Goal: Obtain resource: Download file/media

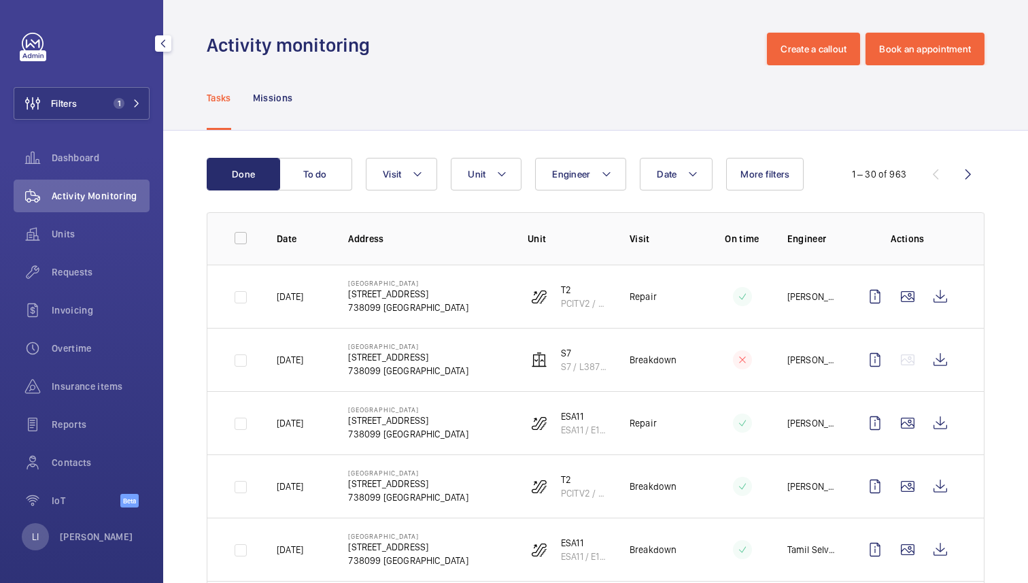
scroll to position [668, 0]
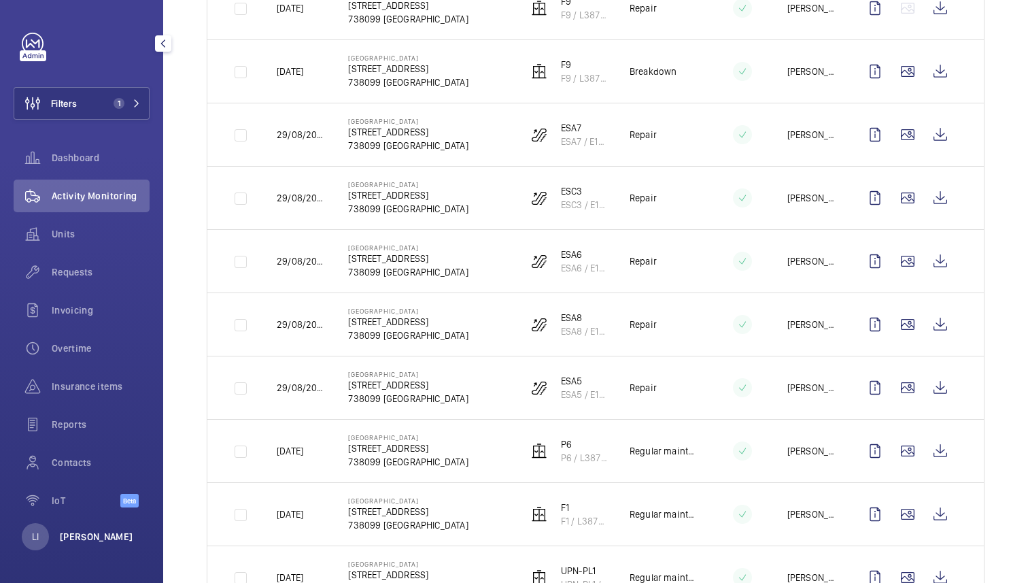
click at [91, 531] on p "[PERSON_NAME]" at bounding box center [96, 537] width 73 height 14
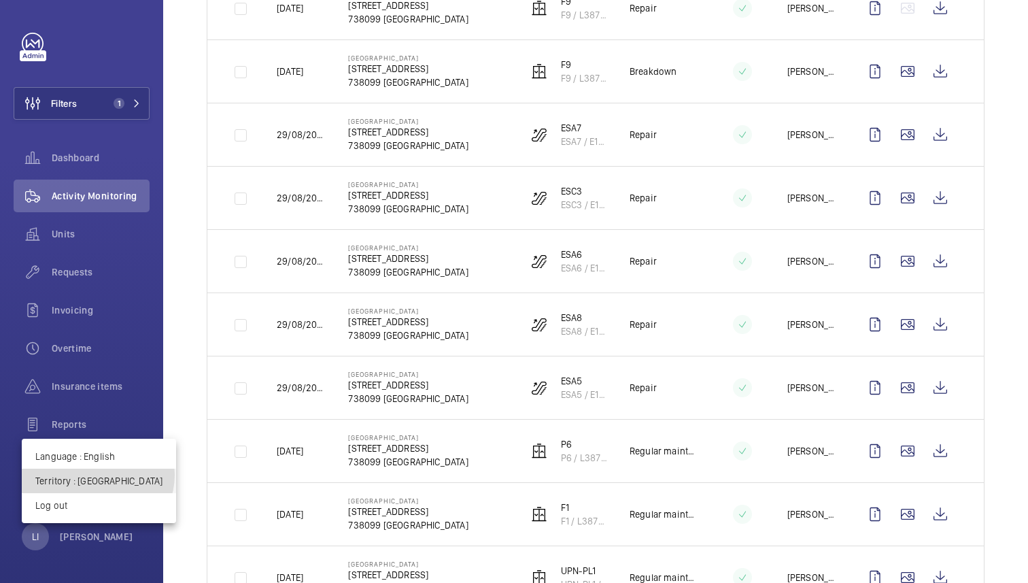
click at [97, 475] on p "Territory : [GEOGRAPHIC_DATA]" at bounding box center [98, 481] width 127 height 14
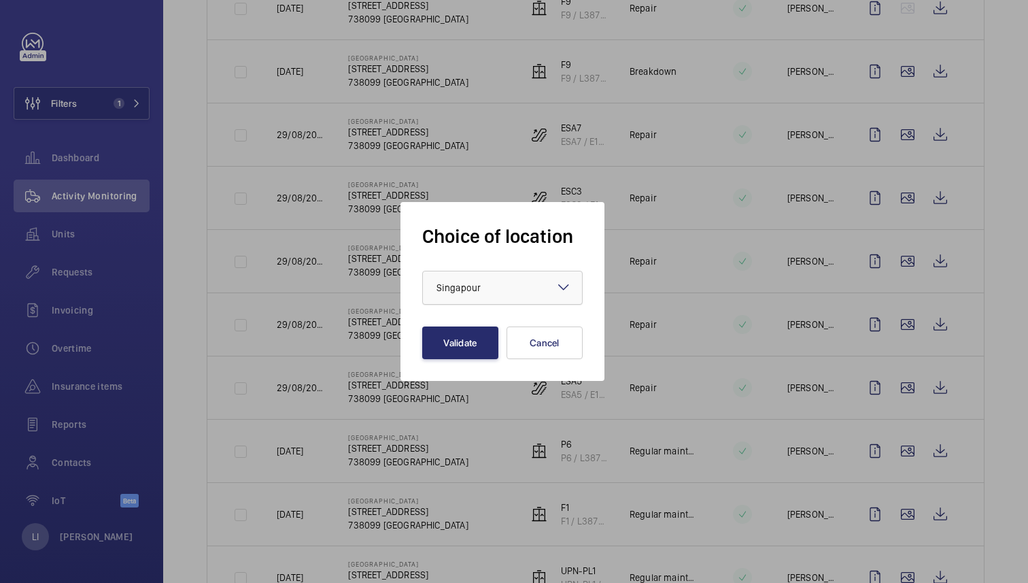
click at [483, 289] on div "× Singapour" at bounding box center [476, 288] width 78 height 14
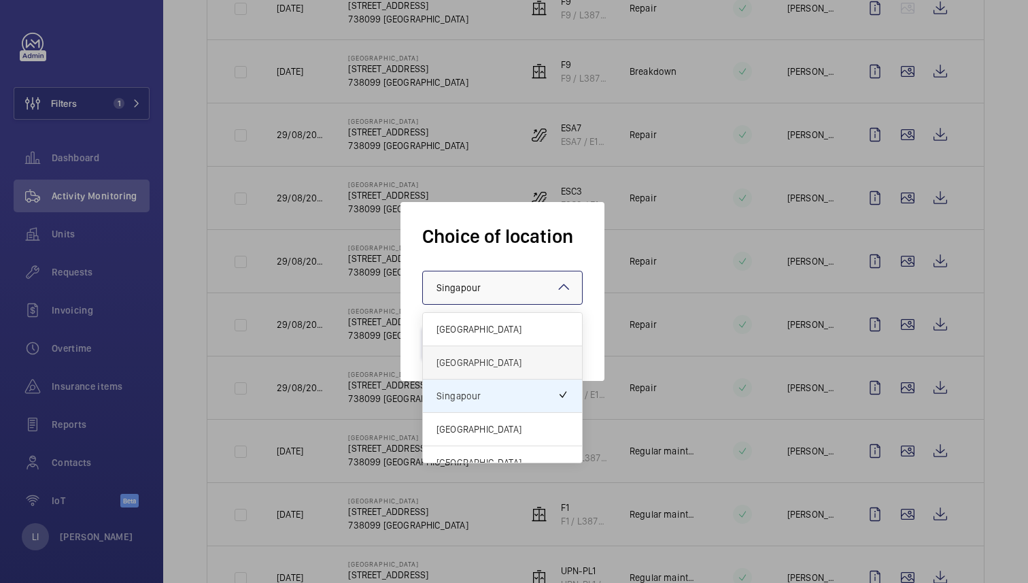
click at [471, 369] on span "[GEOGRAPHIC_DATA]" at bounding box center [503, 363] width 132 height 14
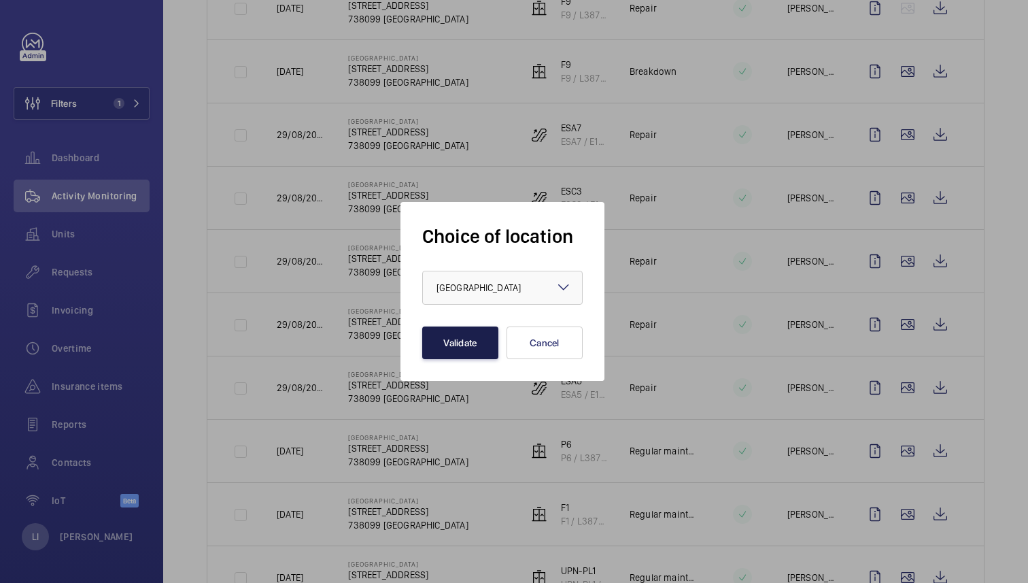
click at [476, 337] on button "Validate" at bounding box center [460, 342] width 76 height 33
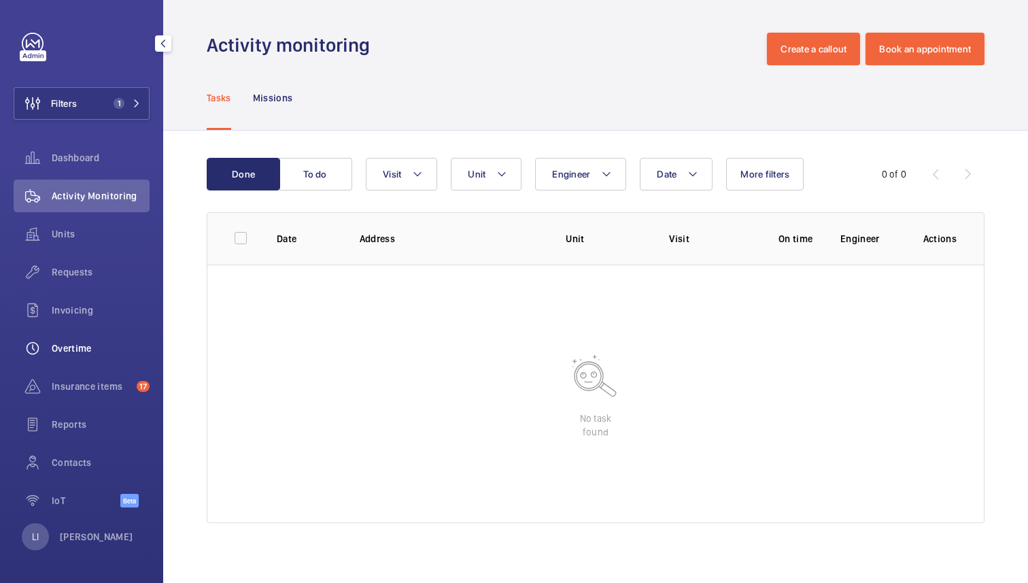
click at [77, 346] on span "Overtime" at bounding box center [101, 348] width 98 height 14
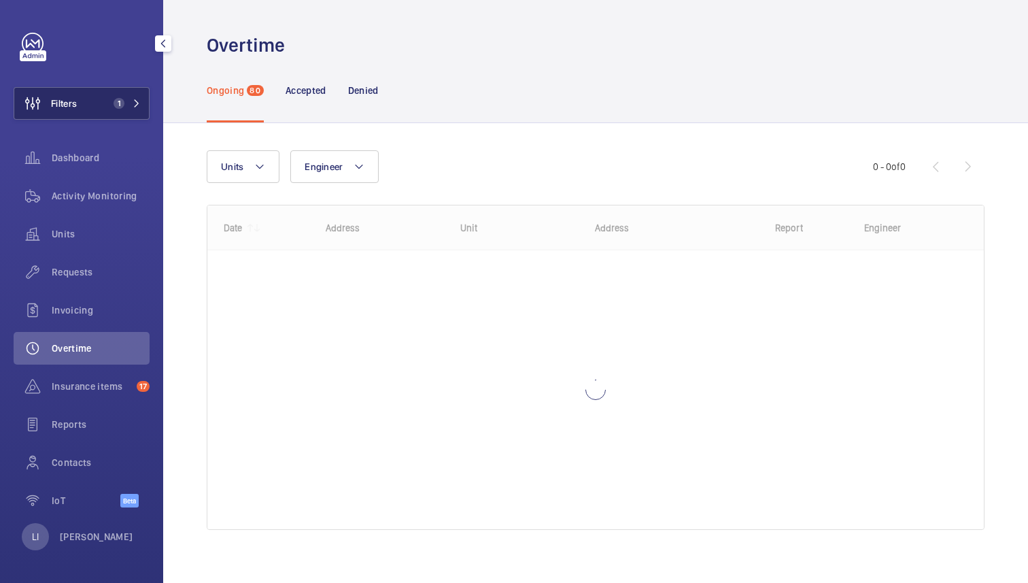
click at [131, 96] on button "Filters 1" at bounding box center [82, 103] width 136 height 33
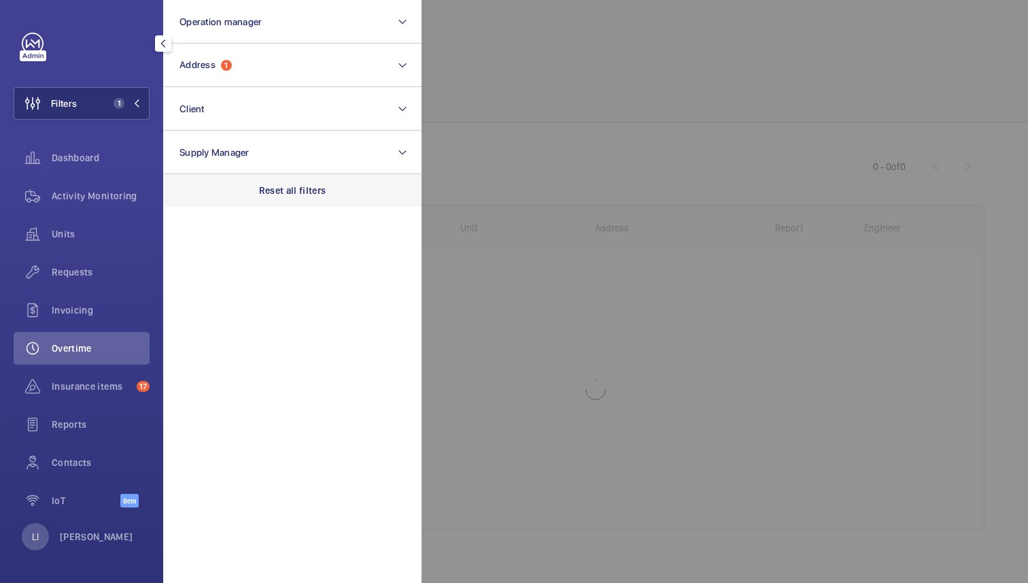
click at [288, 198] on div "Reset all filters" at bounding box center [292, 190] width 258 height 33
click at [626, 116] on div at bounding box center [936, 291] width 1028 height 583
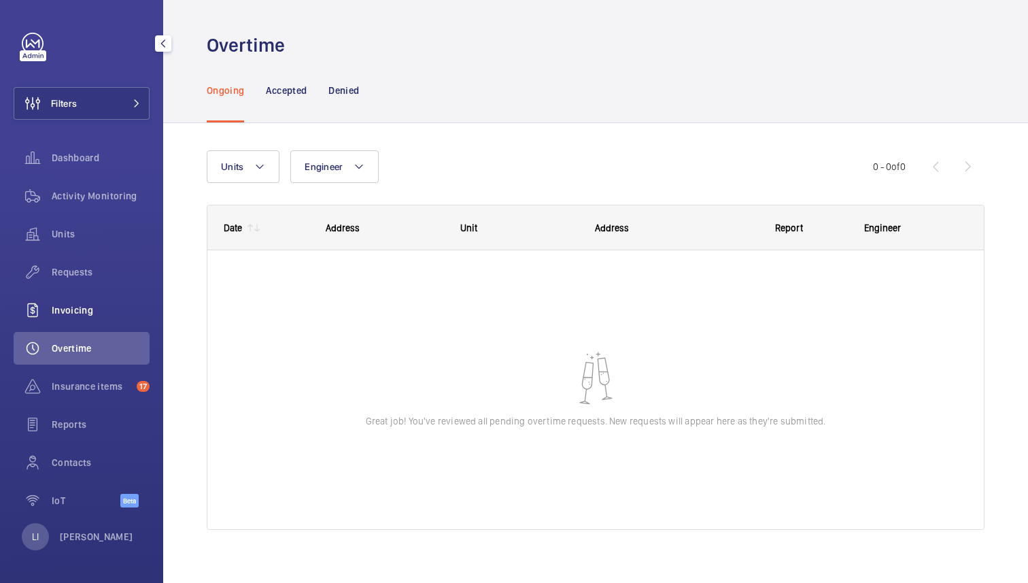
click at [77, 307] on span "Invoicing" at bounding box center [101, 310] width 98 height 14
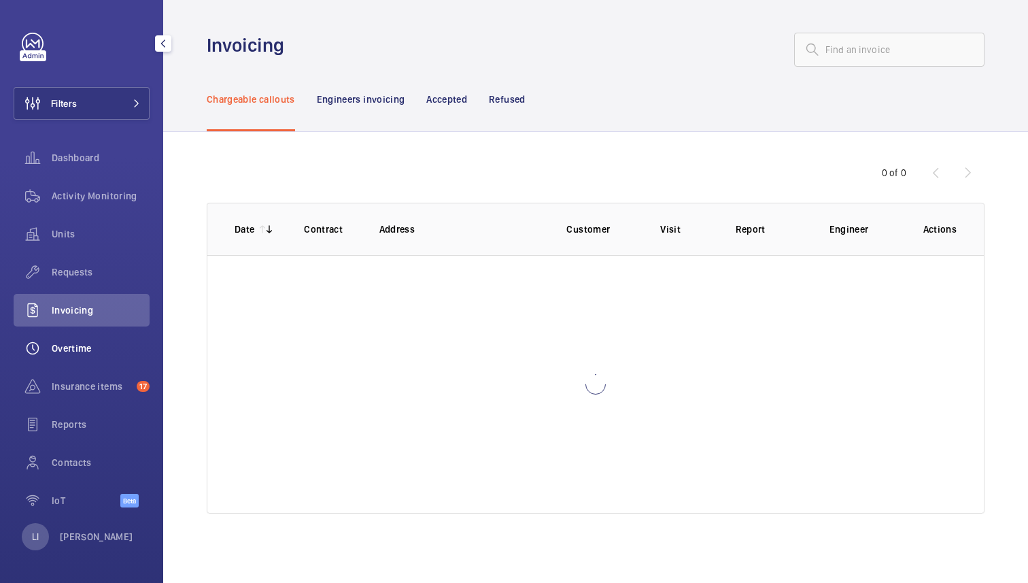
click at [88, 343] on span "Overtime" at bounding box center [101, 348] width 98 height 14
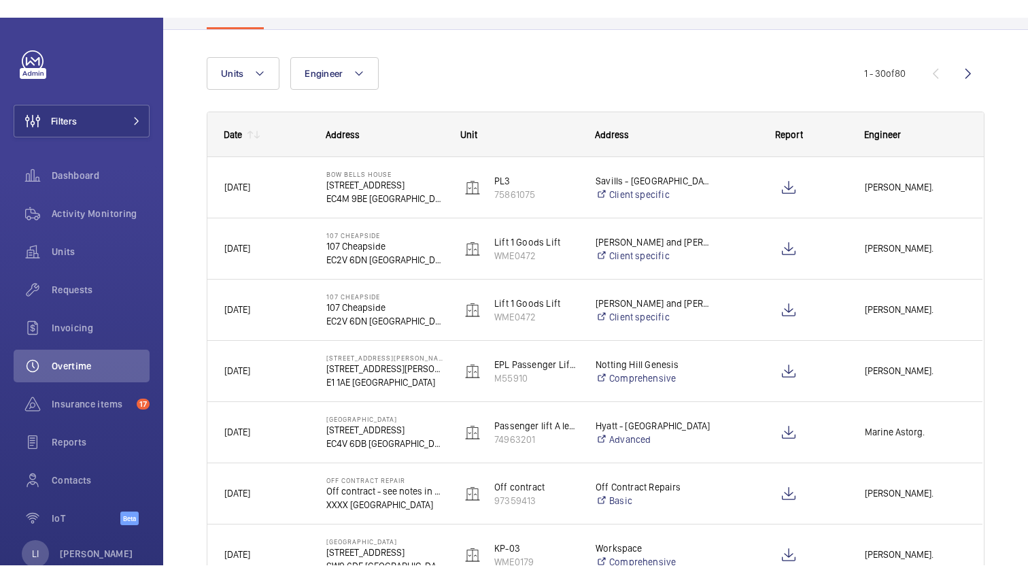
scroll to position [150, 0]
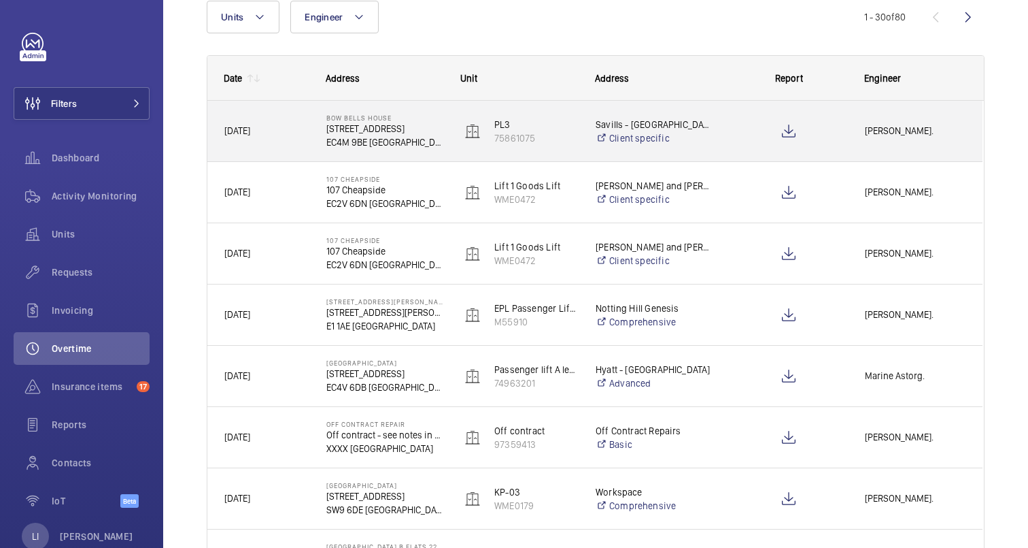
click at [285, 136] on span "Today" at bounding box center [266, 131] width 84 height 16
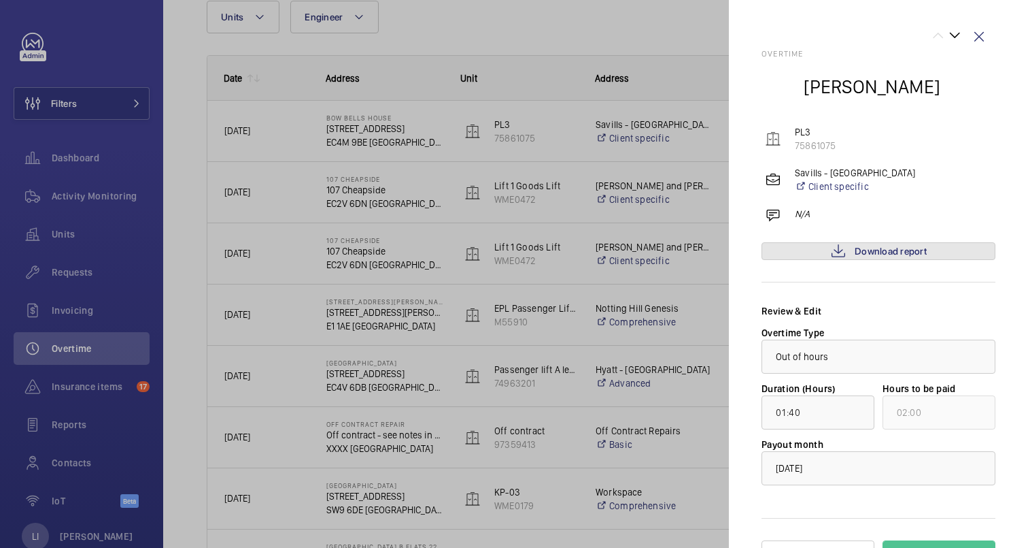
click at [881, 248] on span "Download report" at bounding box center [891, 251] width 72 height 11
click at [983, 33] on wm-front-icon-button at bounding box center [979, 36] width 33 height 33
